Goal: Task Accomplishment & Management: Use online tool/utility

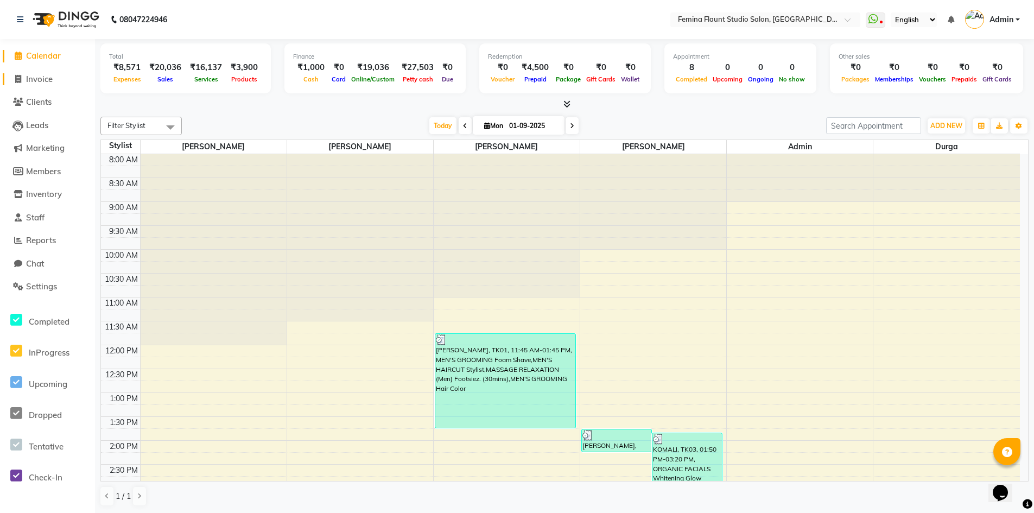
click at [46, 77] on span "Invoice" at bounding box center [39, 79] width 27 height 10
select select "service"
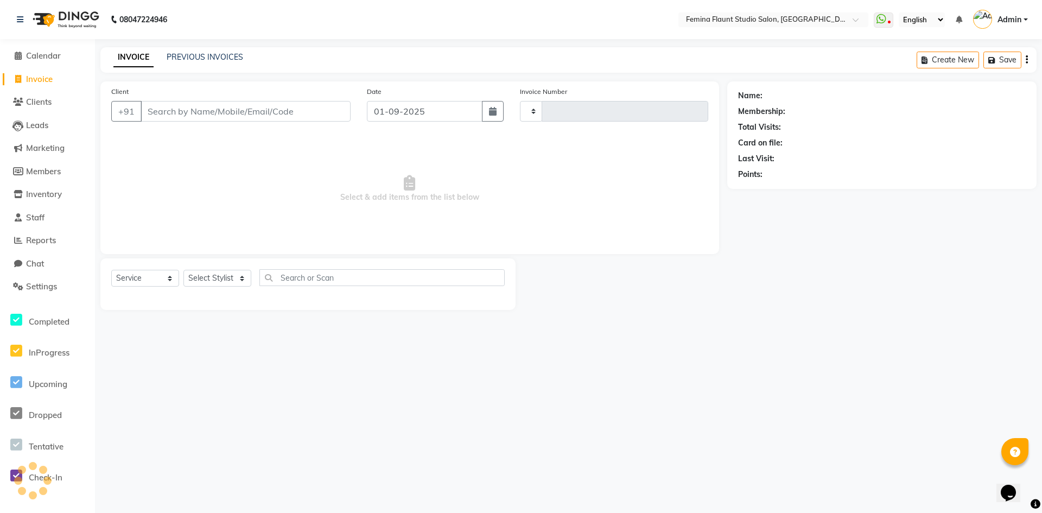
type input "0515"
select select "8333"
click at [217, 55] on link "PREVIOUS INVOICES" at bounding box center [205, 57] width 77 height 10
